Goal: Find specific page/section

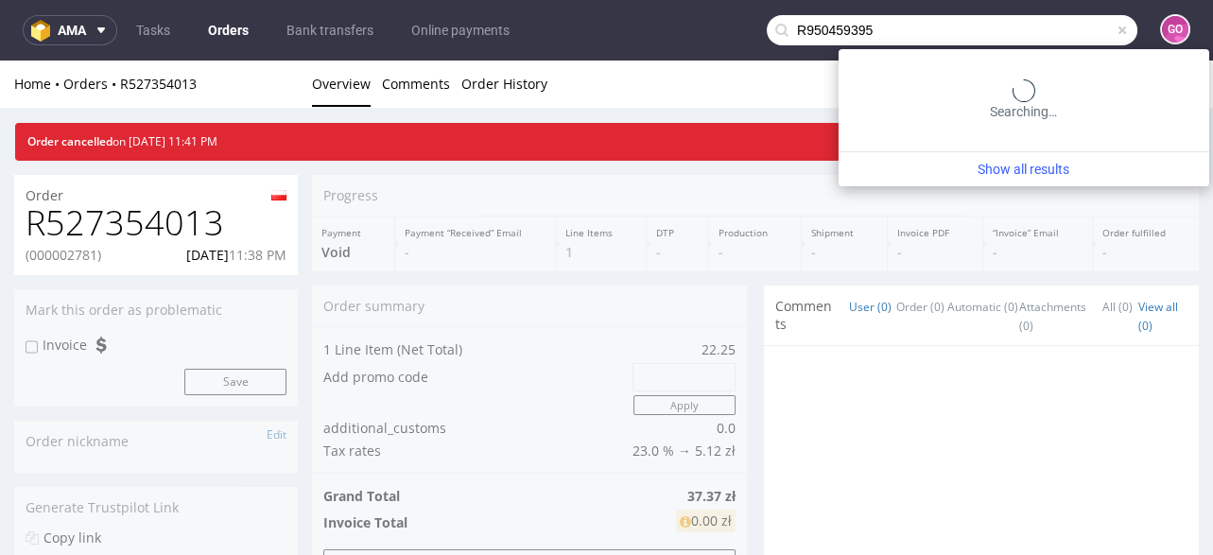
scroll to position [832, 0]
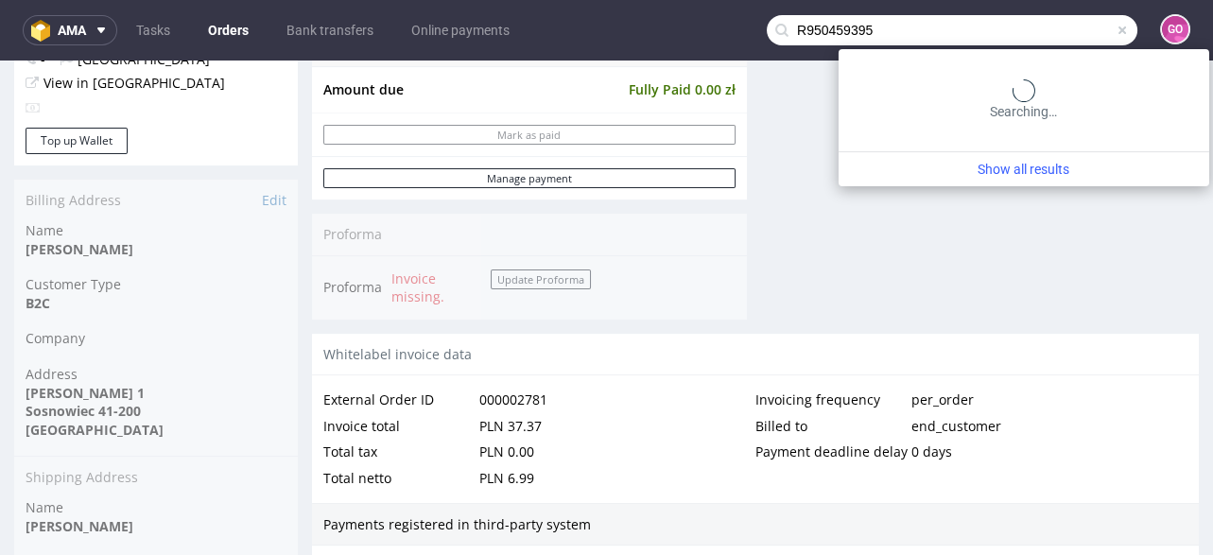
type input "R950459395"
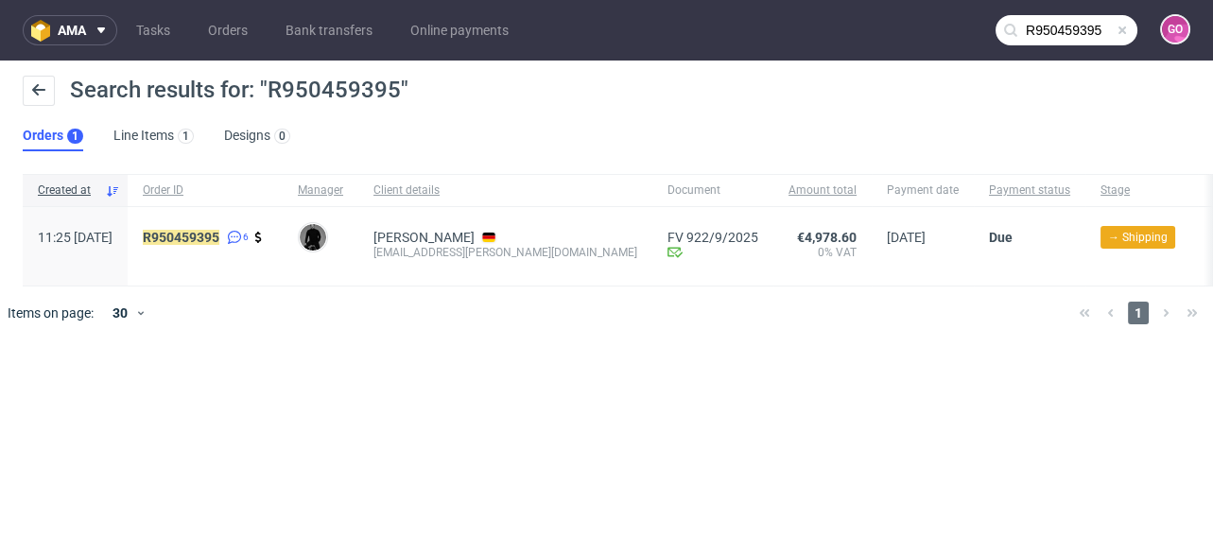
click at [252, 228] on div "R950459395 6" at bounding box center [205, 246] width 155 height 78
click at [219, 232] on mark "R950459395" at bounding box center [181, 237] width 77 height 15
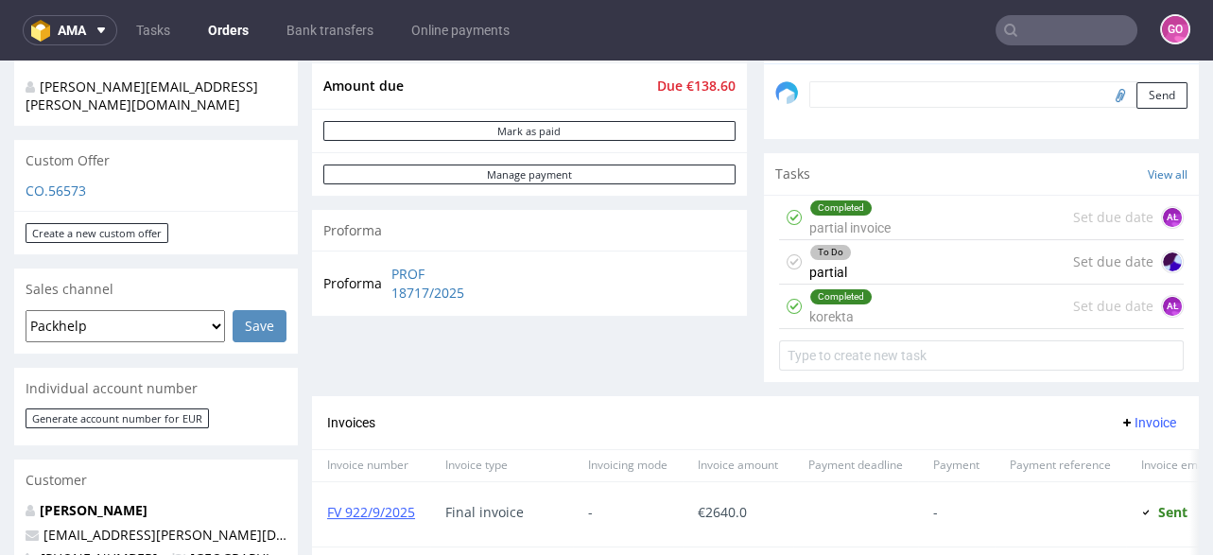
scroll to position [757, 0]
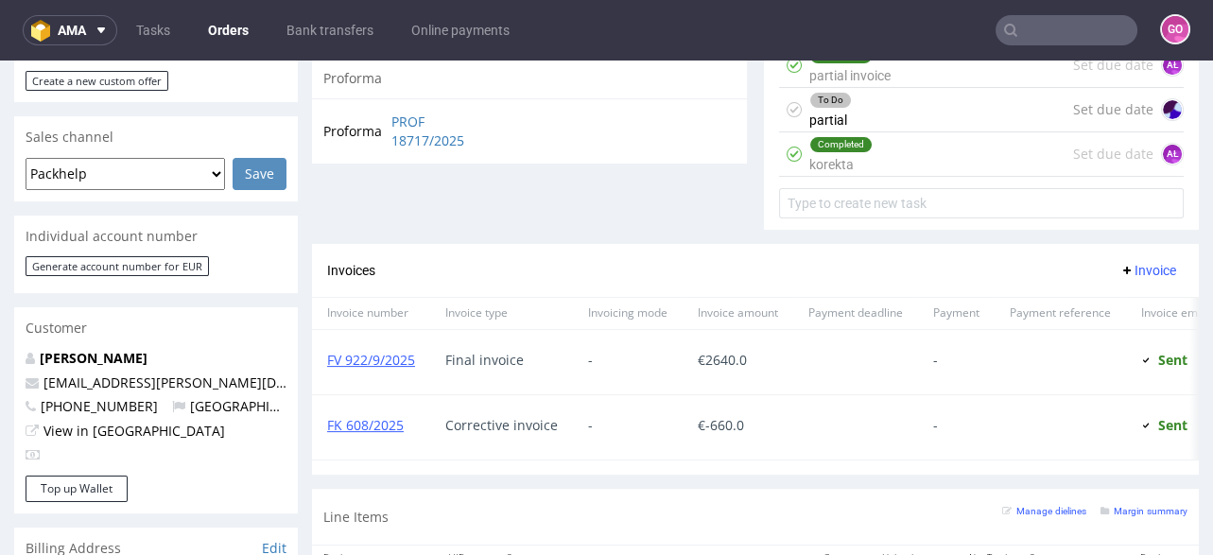
click at [1075, 28] on input "text" at bounding box center [1067, 30] width 142 height 30
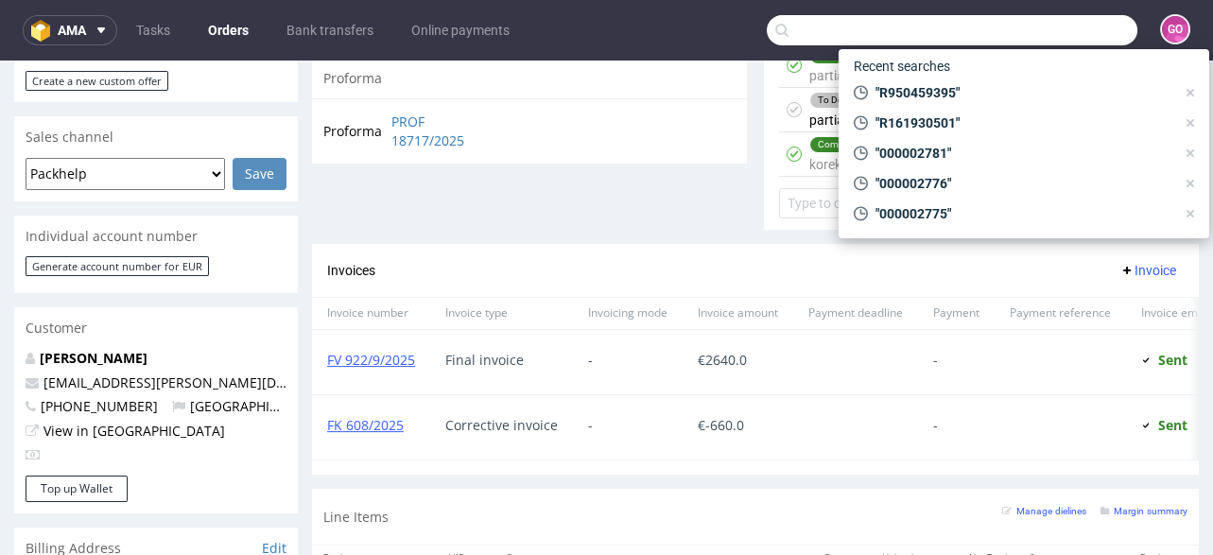
paste input "R989686736"
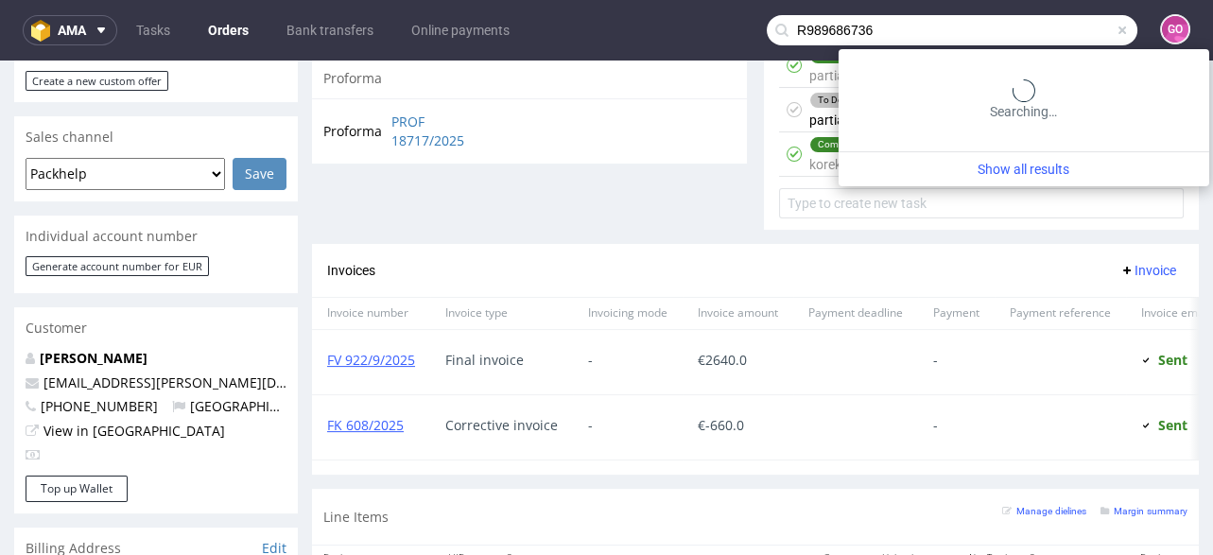
type input "R989686736"
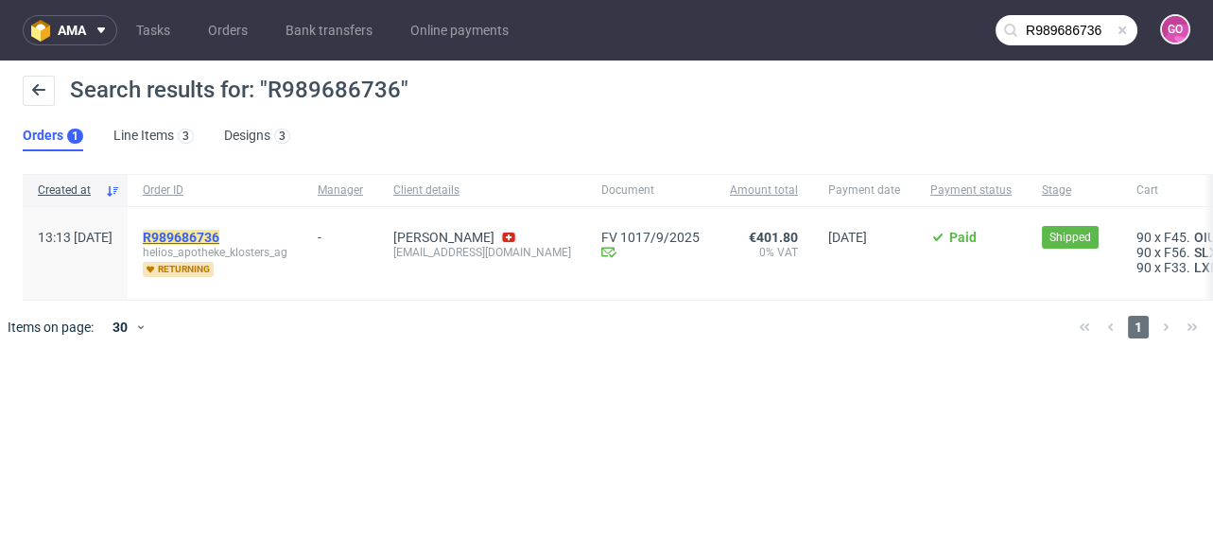
click at [219, 238] on mark "R989686736" at bounding box center [181, 237] width 77 height 15
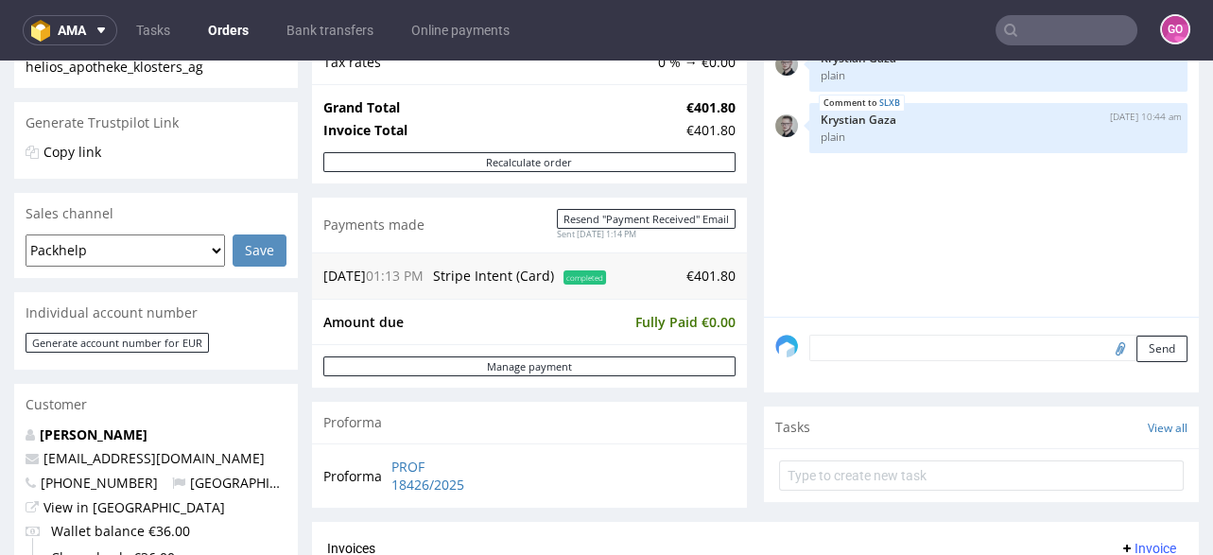
scroll to position [378, 0]
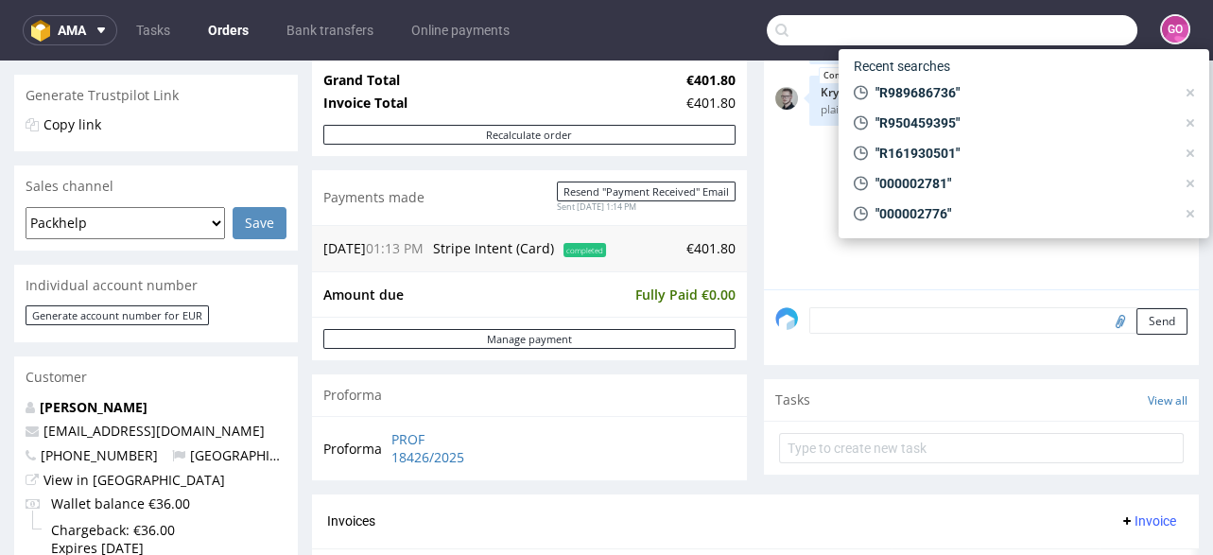
click at [1053, 25] on input "text" at bounding box center [952, 30] width 371 height 30
paste input "R954996991"
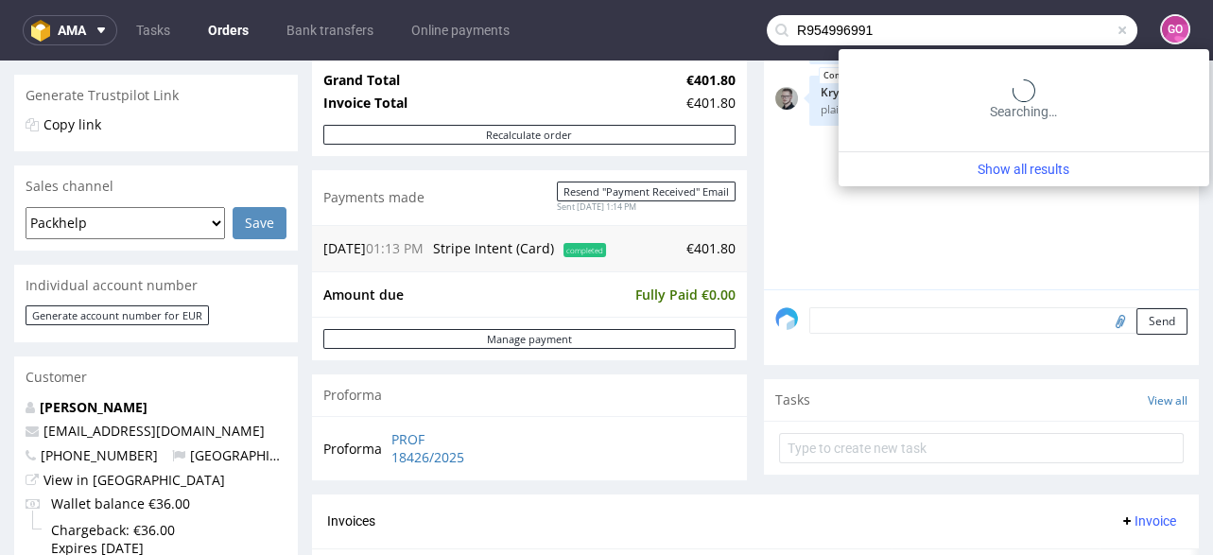
type input "R954996991"
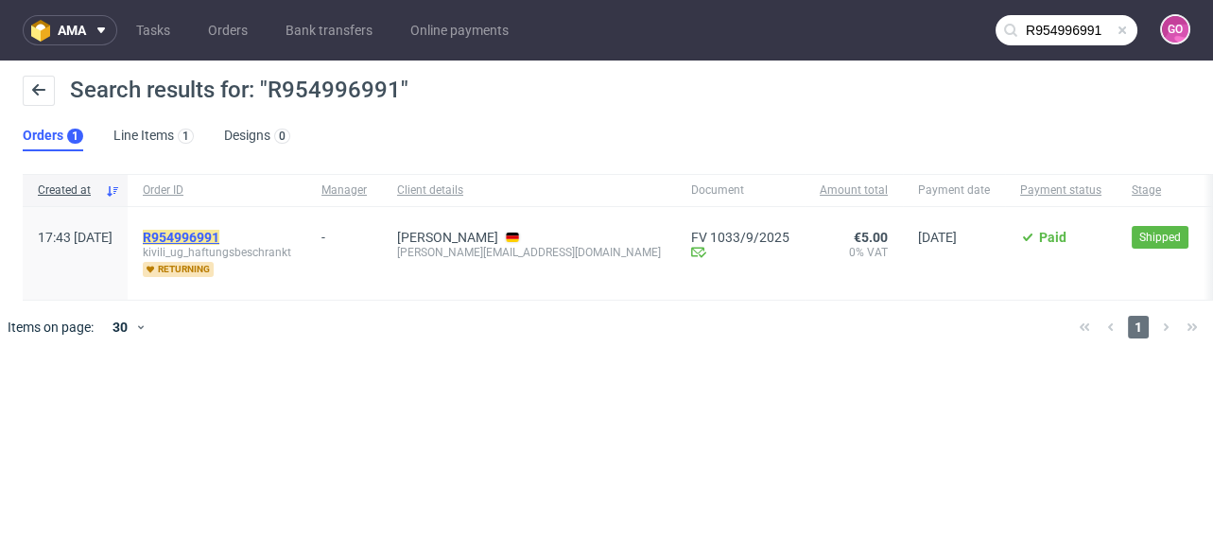
click at [219, 235] on mark "R954996991" at bounding box center [181, 237] width 77 height 15
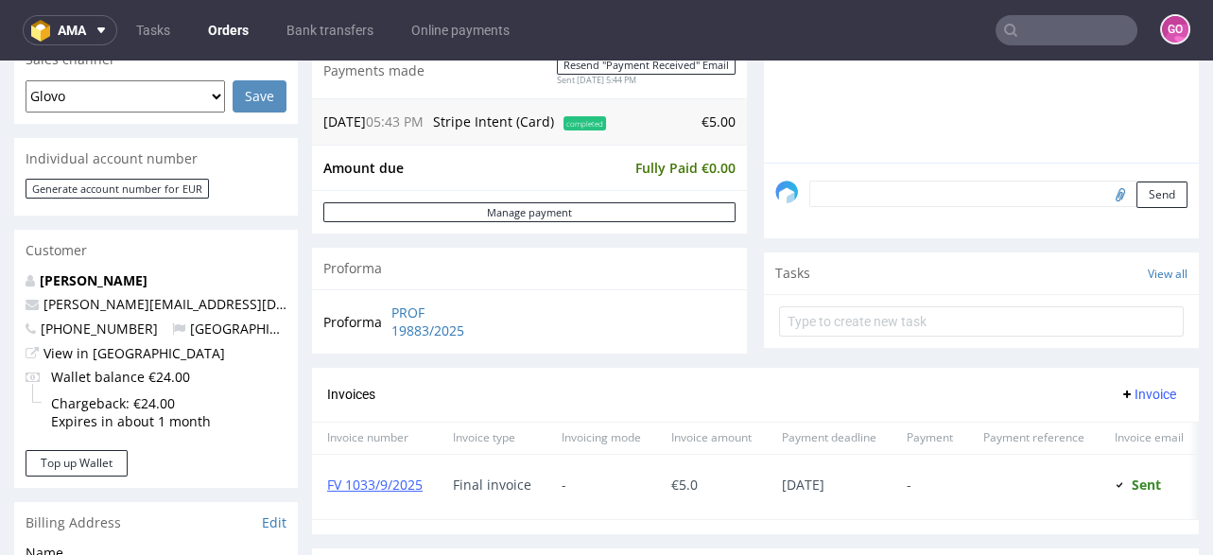
scroll to position [530, 0]
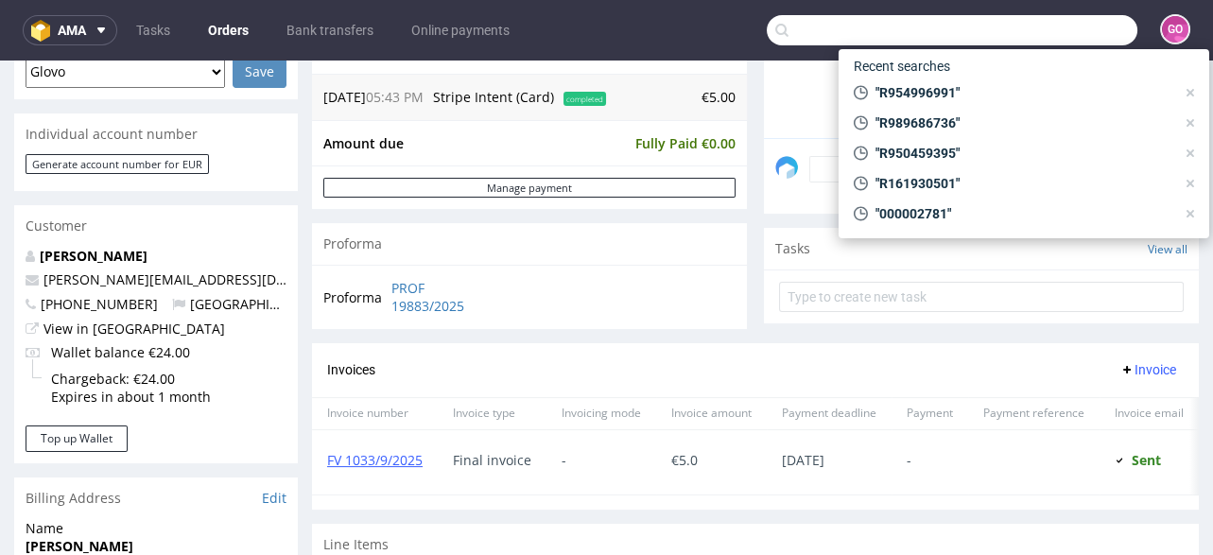
click at [1047, 28] on input "text" at bounding box center [952, 30] width 371 height 30
paste input "R950292100"
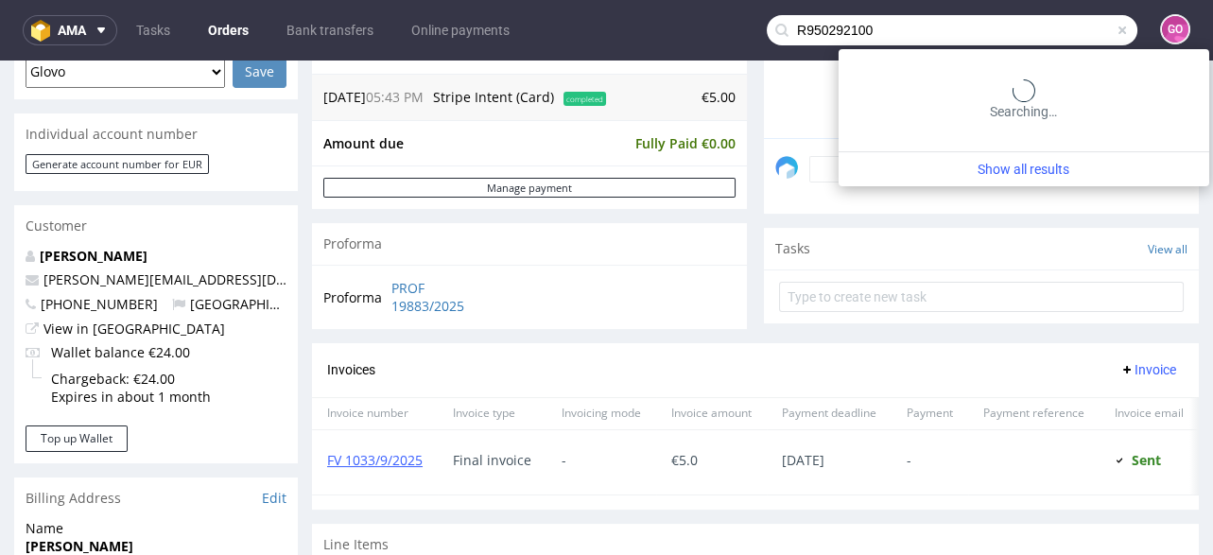
type input "R950292100"
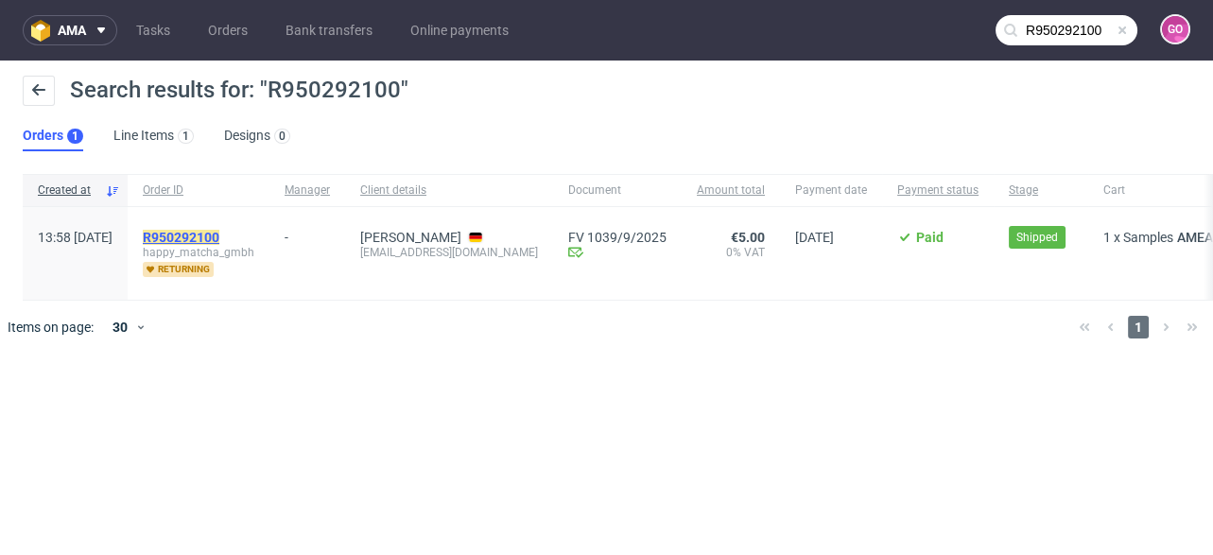
click at [219, 234] on mark "R950292100" at bounding box center [181, 237] width 77 height 15
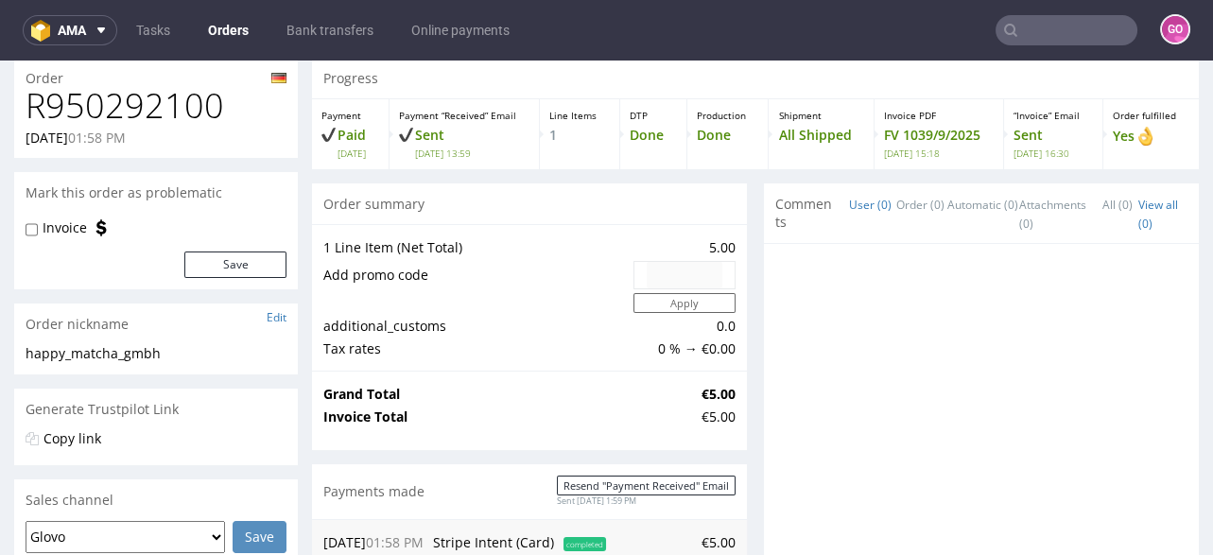
scroll to position [454, 0]
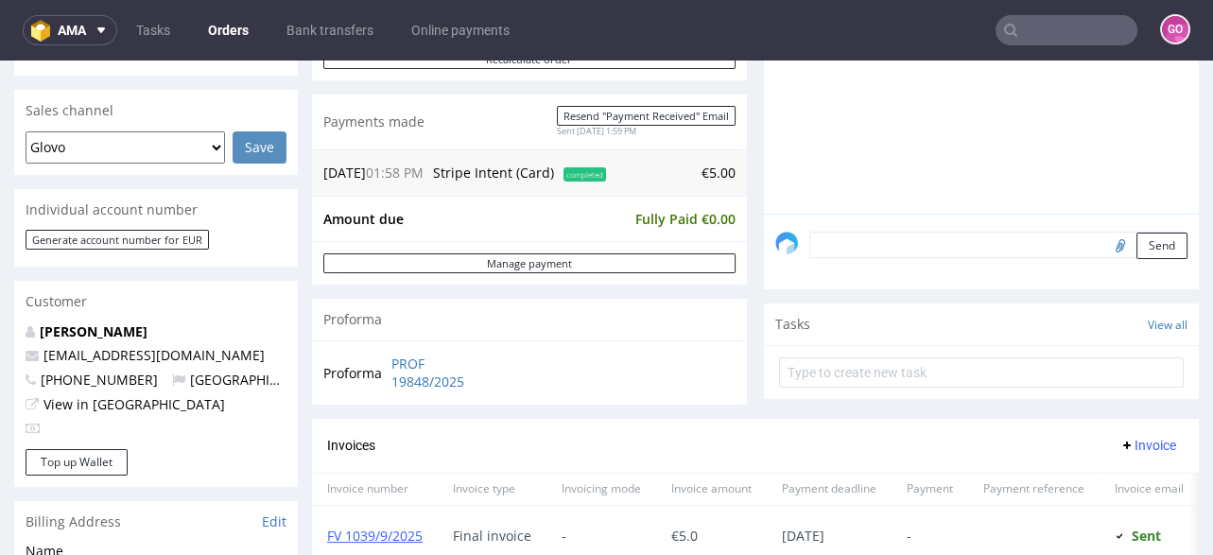
click at [1085, 33] on input "text" at bounding box center [1067, 30] width 142 height 30
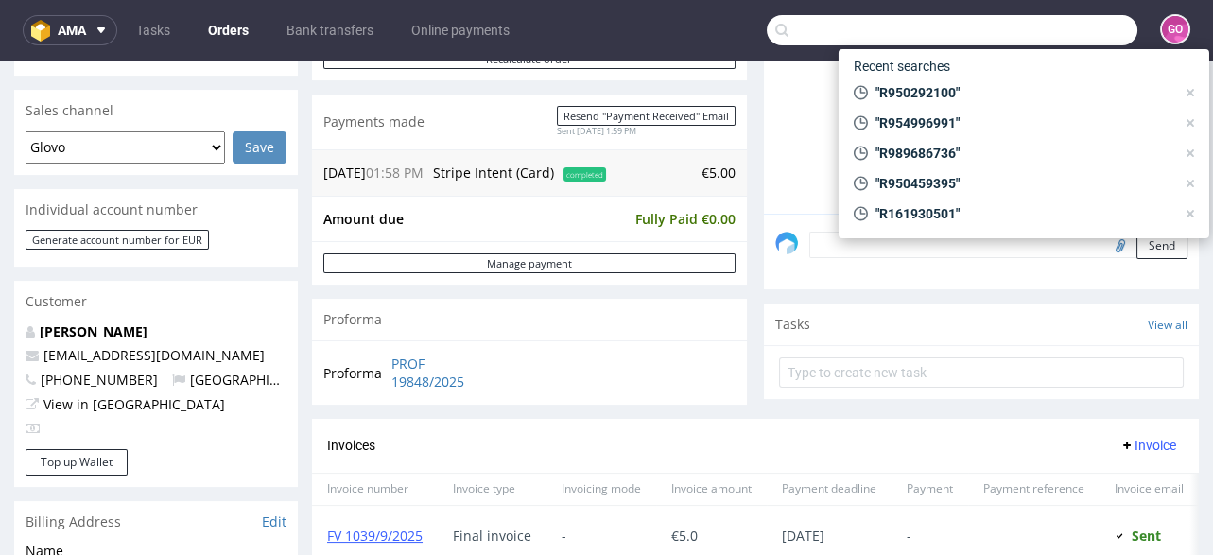
paste input "R422484881"
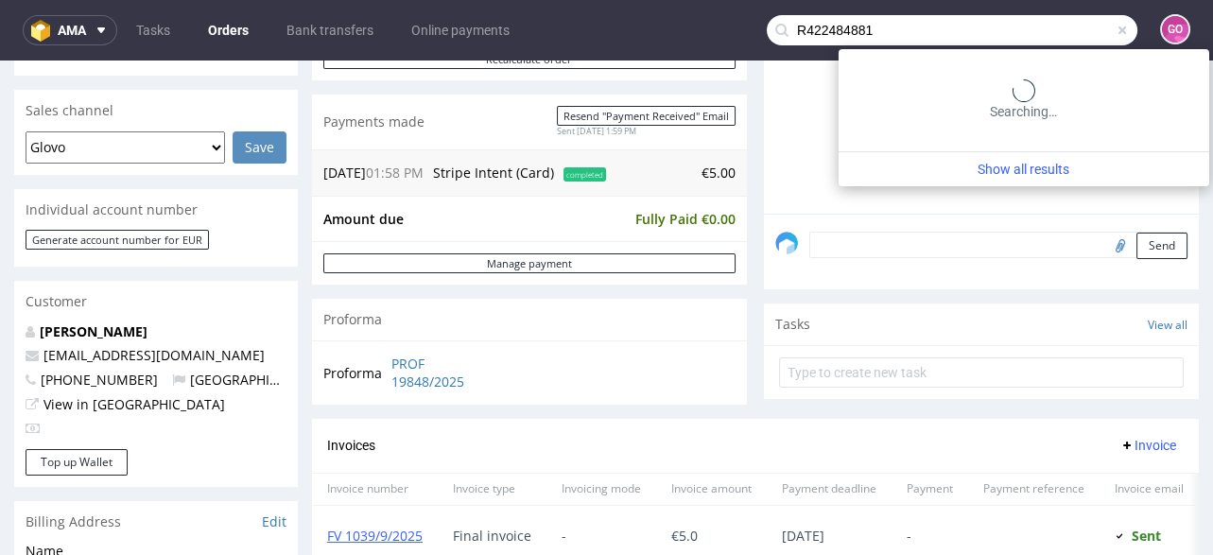
type input "R422484881"
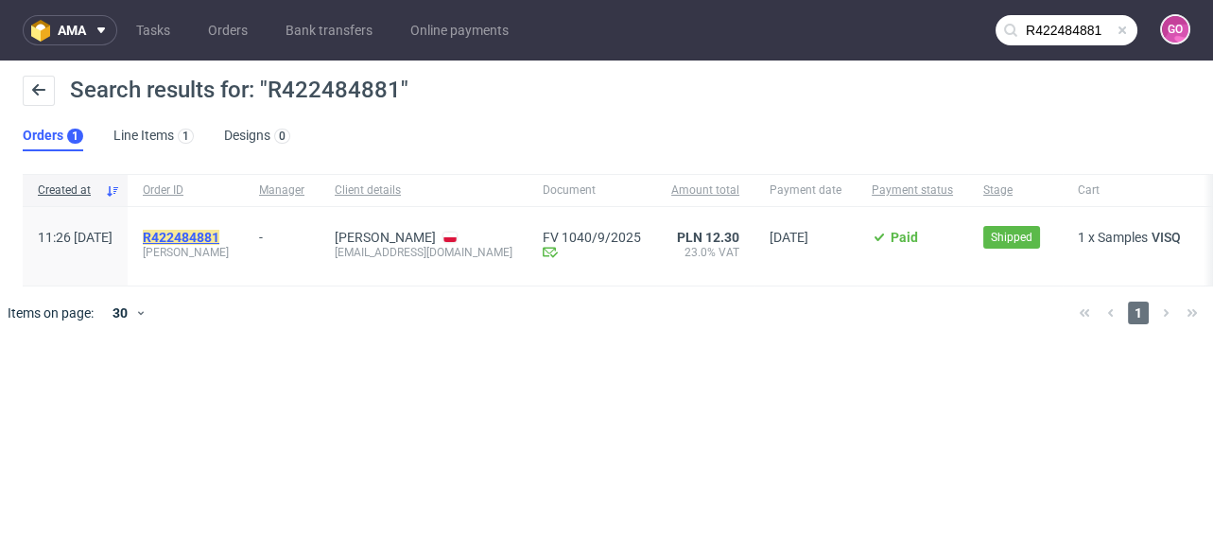
click at [219, 234] on mark "R422484881" at bounding box center [181, 237] width 77 height 15
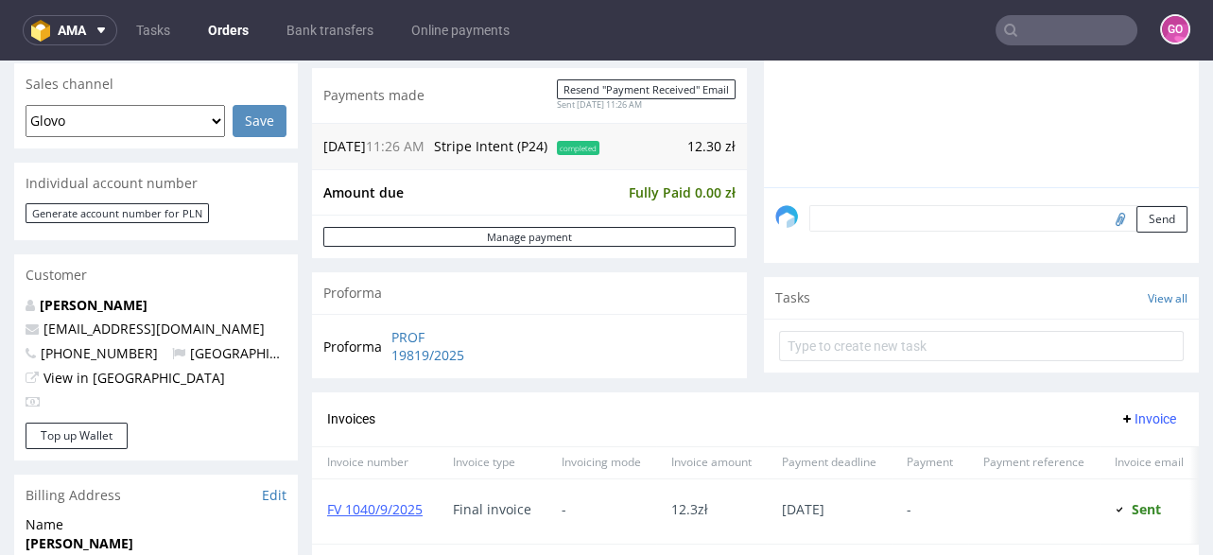
scroll to position [454, 0]
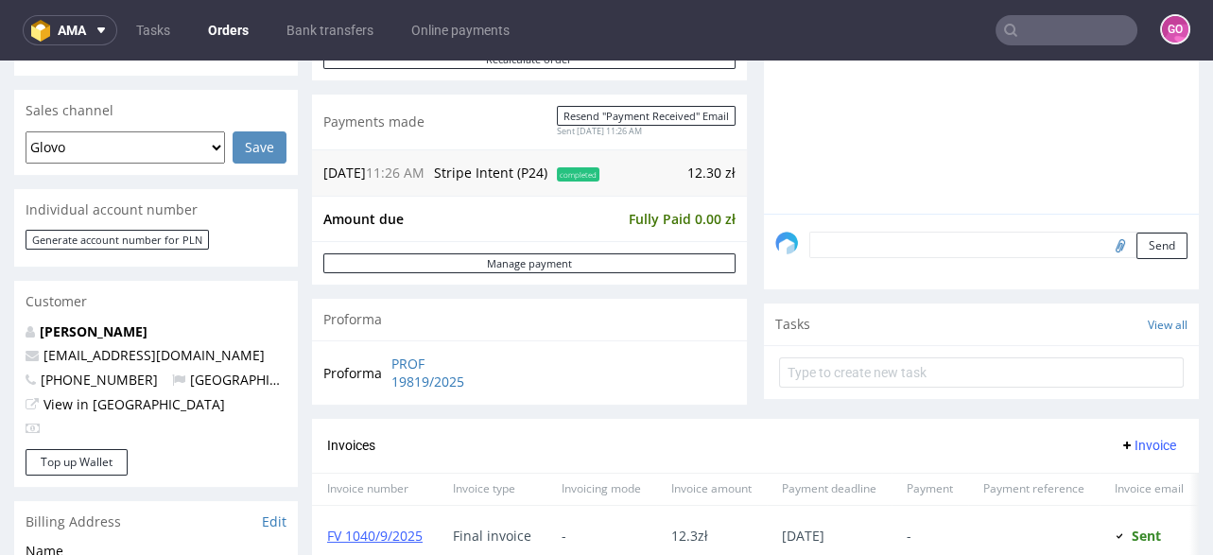
click at [1086, 19] on input "text" at bounding box center [1067, 30] width 142 height 30
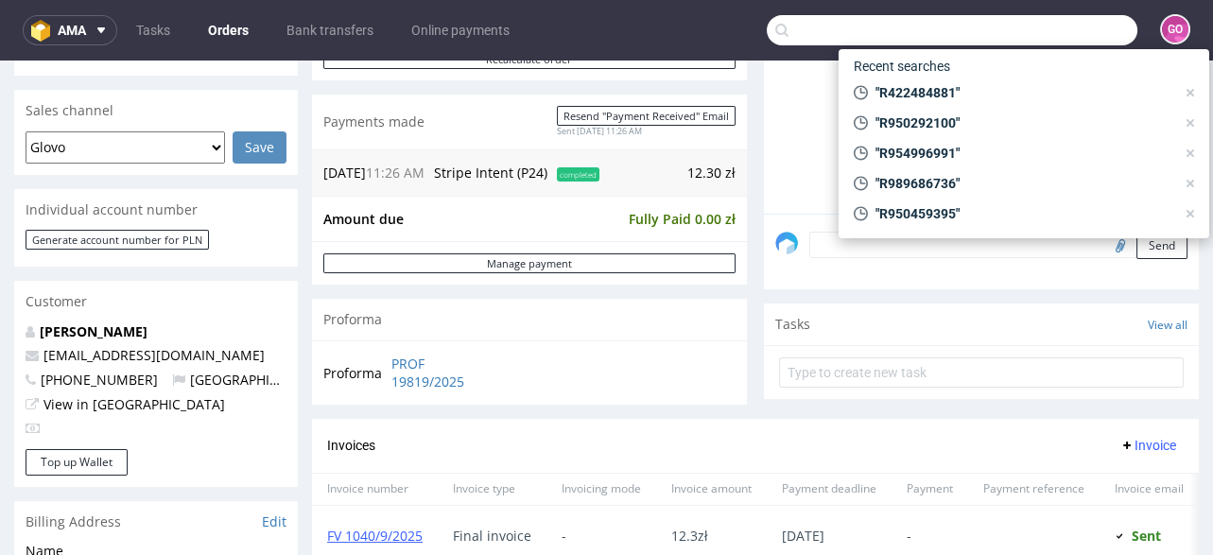
paste input "R079335338"
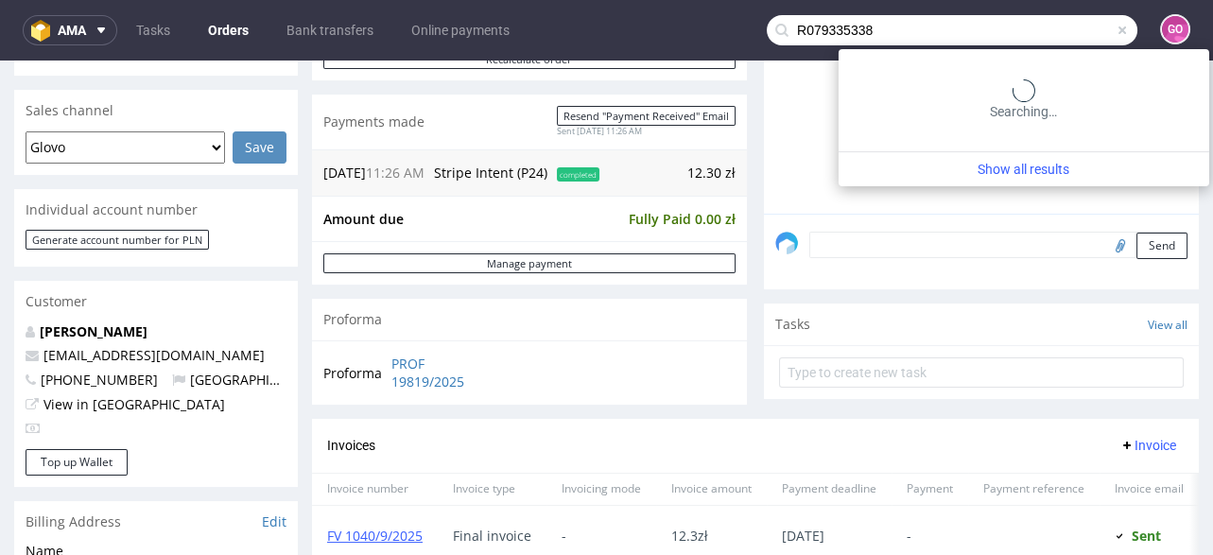
type input "R079335338"
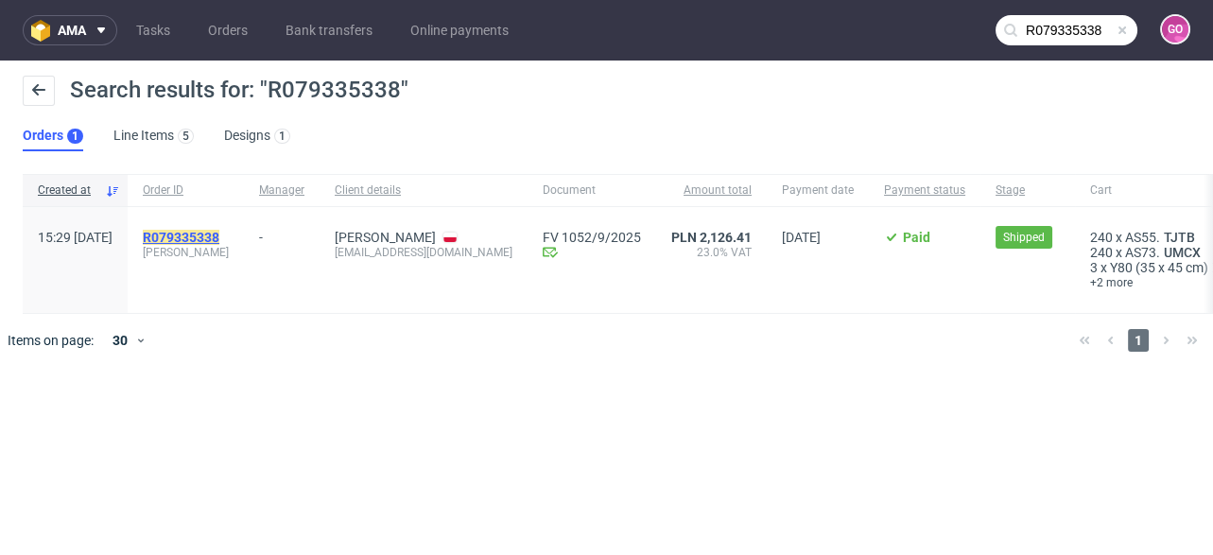
click at [219, 237] on mark "R079335338" at bounding box center [181, 237] width 77 height 15
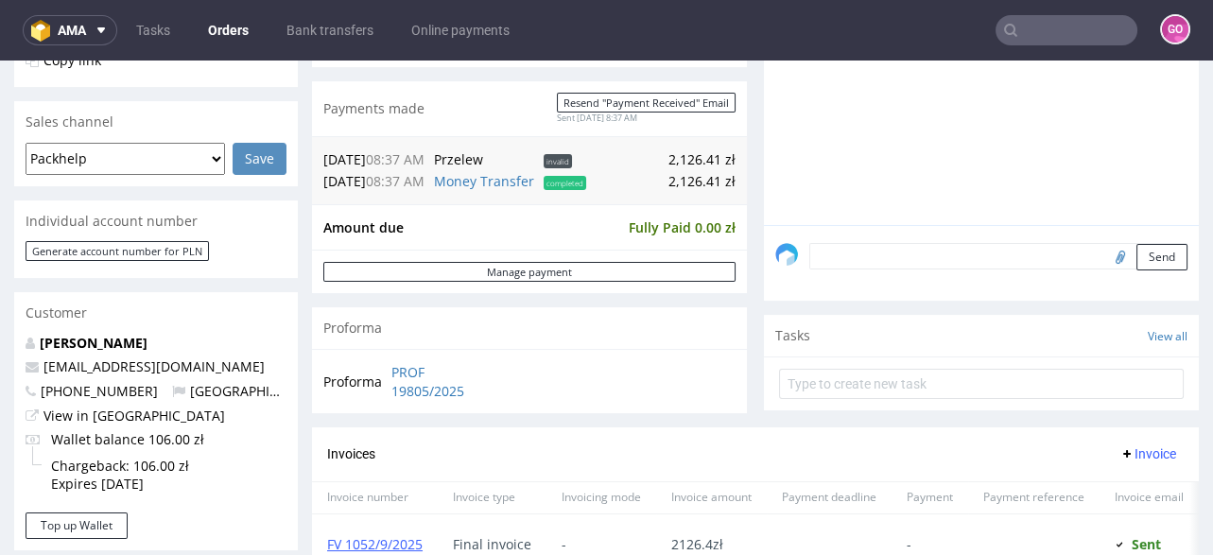
scroll to position [454, 0]
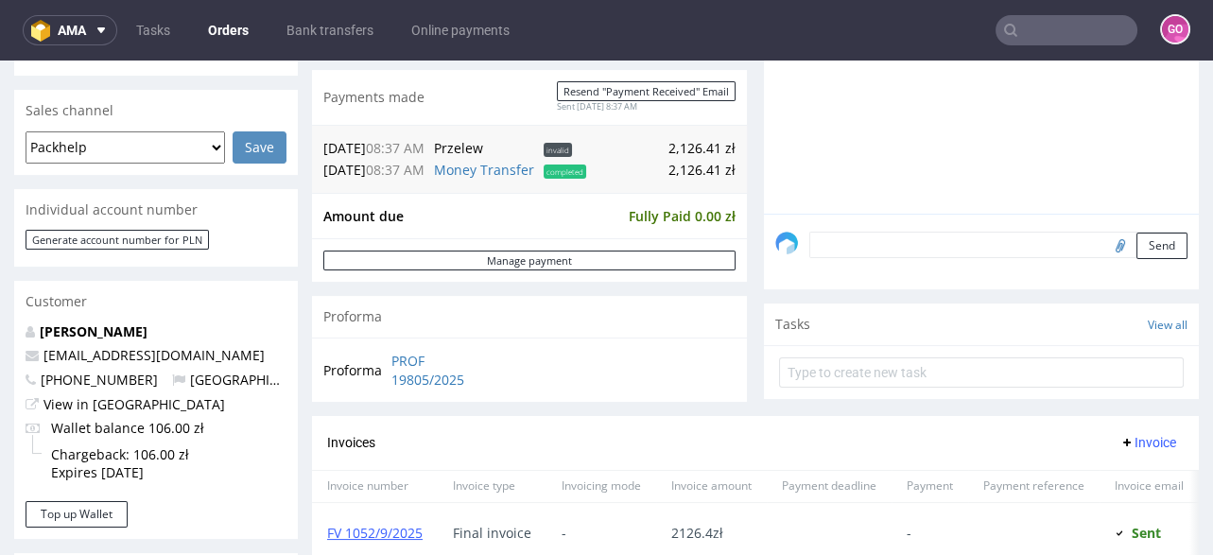
click at [1077, 44] on input "text" at bounding box center [1067, 30] width 142 height 30
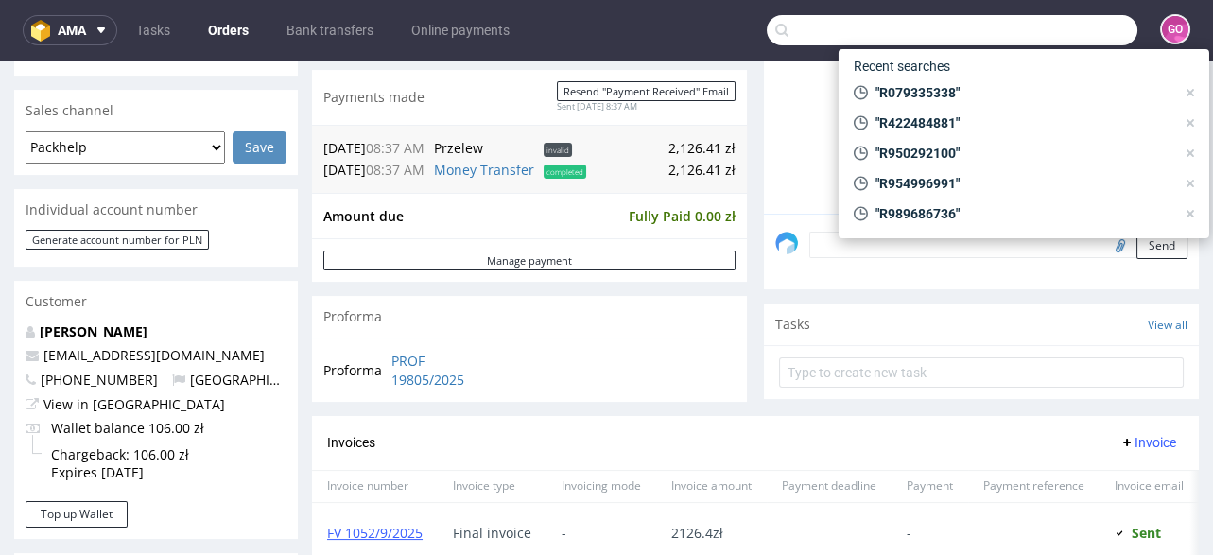
paste input "R609567056"
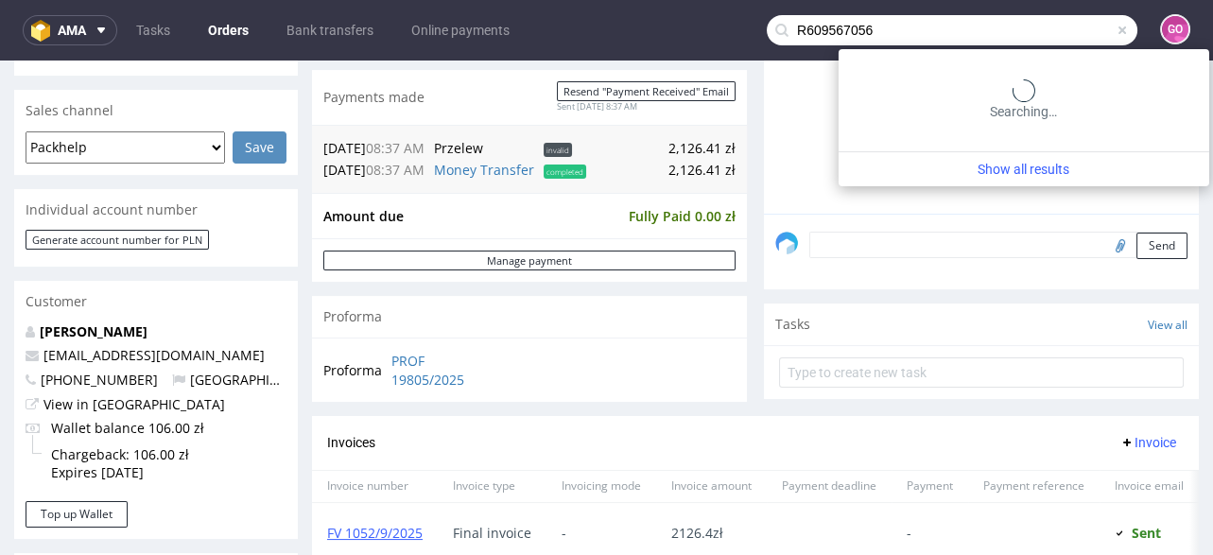
type input "R609567056"
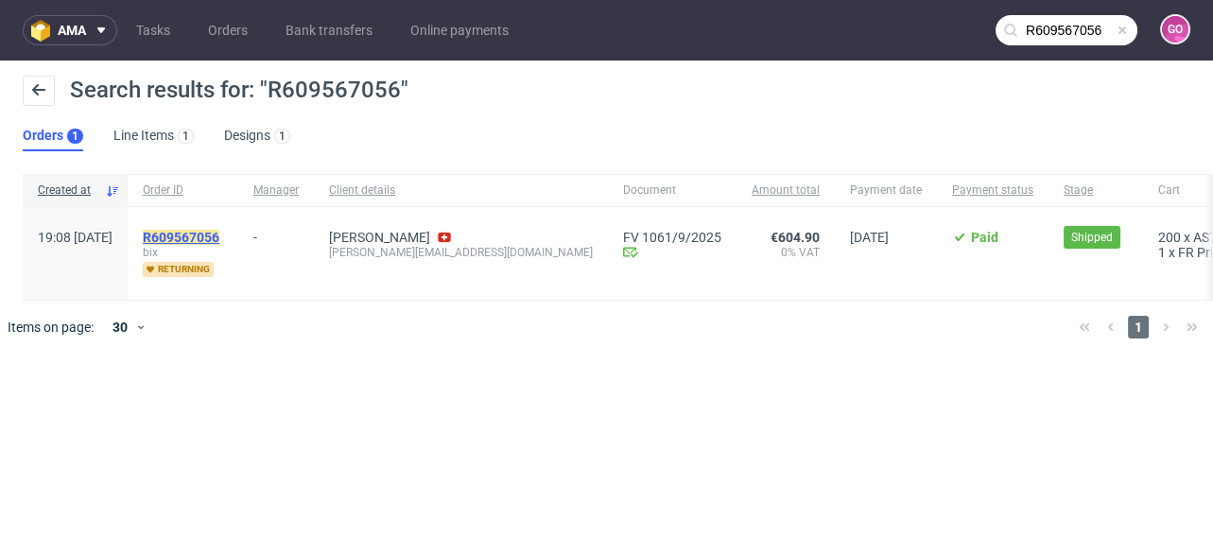
click at [219, 235] on mark "R609567056" at bounding box center [181, 237] width 77 height 15
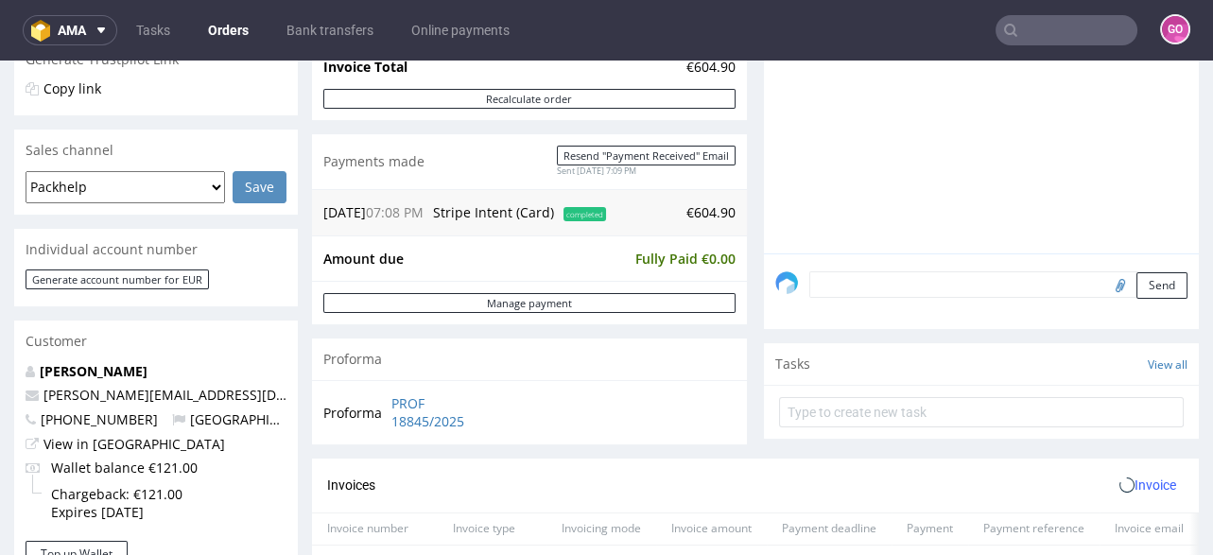
scroll to position [454, 0]
